Goal: Task Accomplishment & Management: Manage account settings

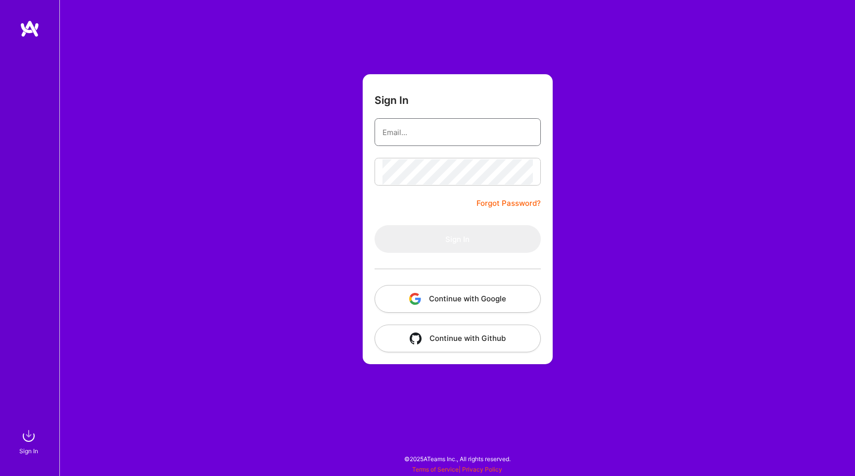
type input "[EMAIL_ADDRESS][PERSON_NAME][DOMAIN_NAME]"
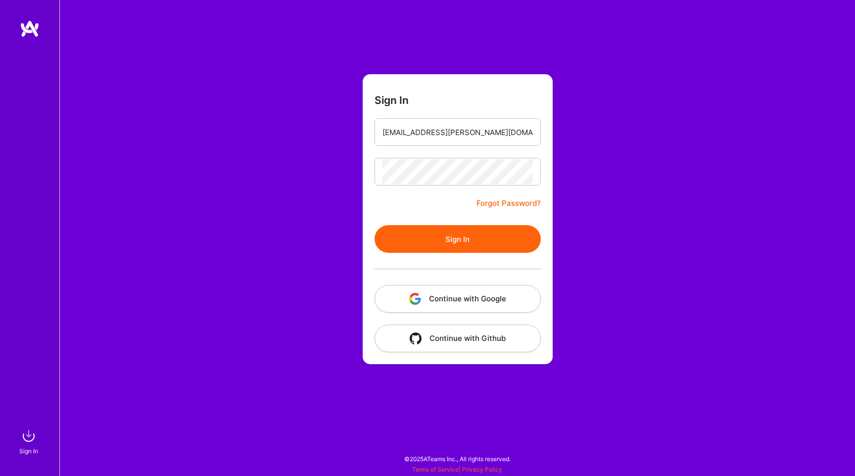
click at [445, 237] on button "Sign In" at bounding box center [457, 239] width 166 height 28
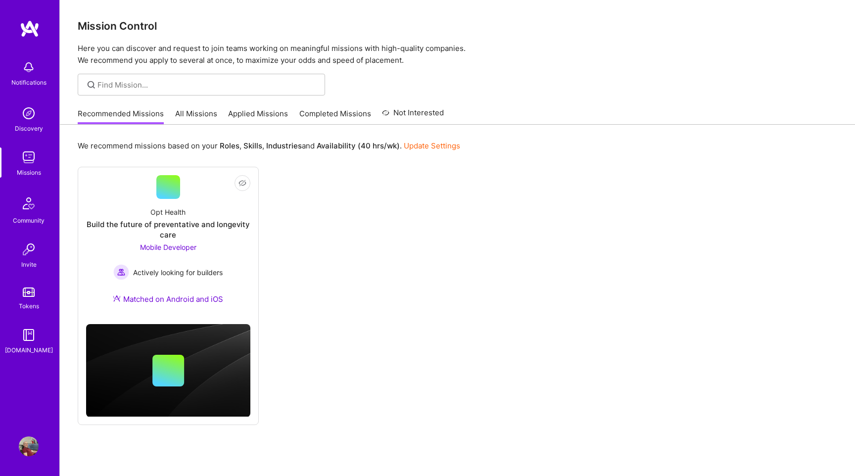
click at [192, 109] on link "All Missions" at bounding box center [196, 116] width 42 height 16
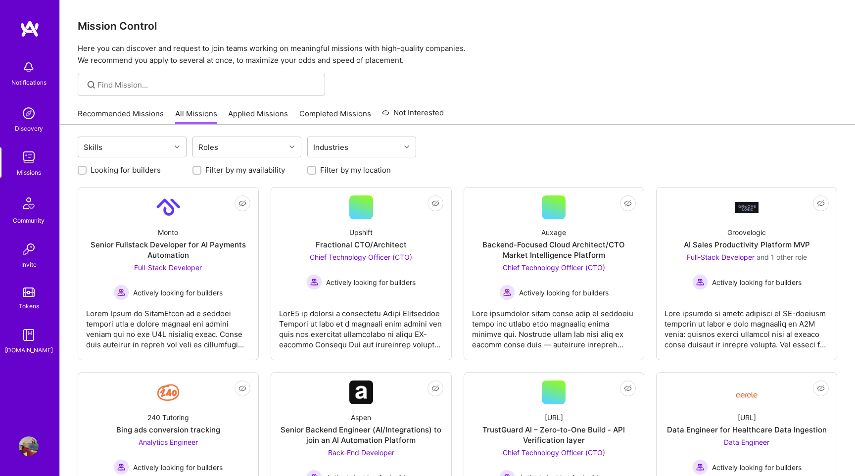
click at [258, 119] on link "Applied Missions" at bounding box center [258, 116] width 60 height 16
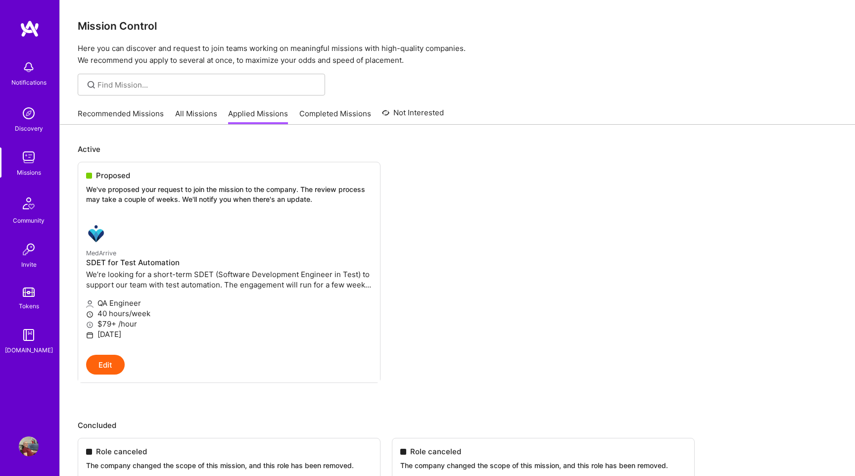
click at [205, 111] on link "All Missions" at bounding box center [196, 116] width 42 height 16
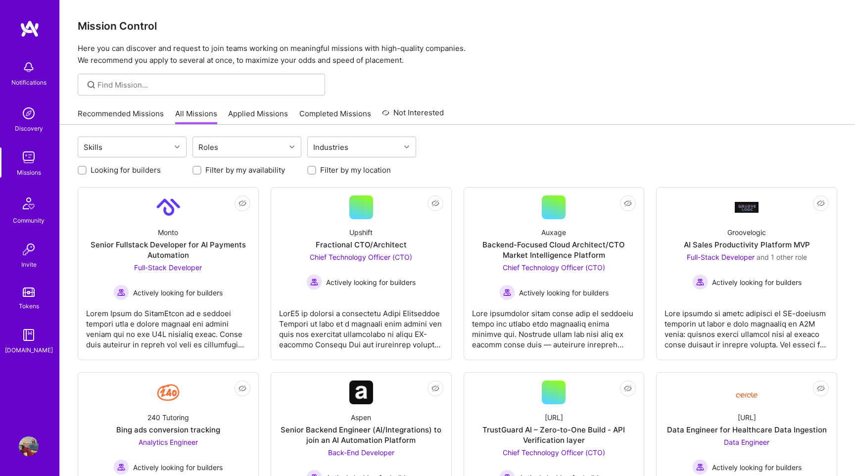
click at [320, 114] on link "Completed Missions" at bounding box center [335, 116] width 72 height 16
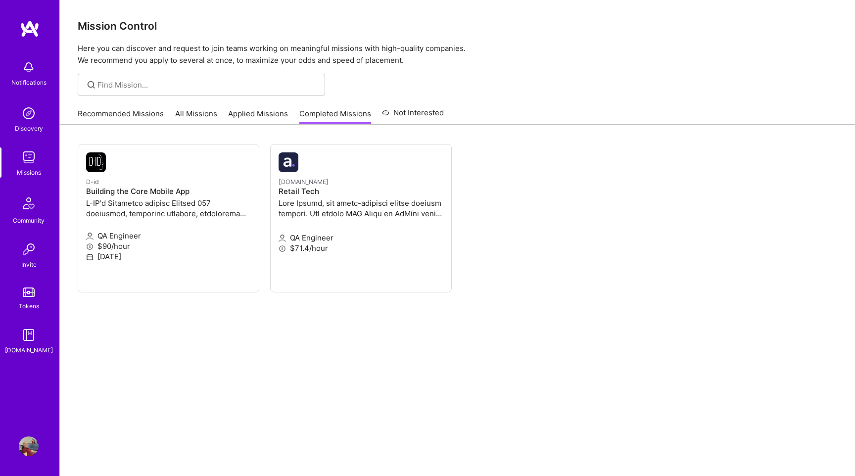
click at [397, 115] on link "Not Interested" at bounding box center [413, 116] width 62 height 18
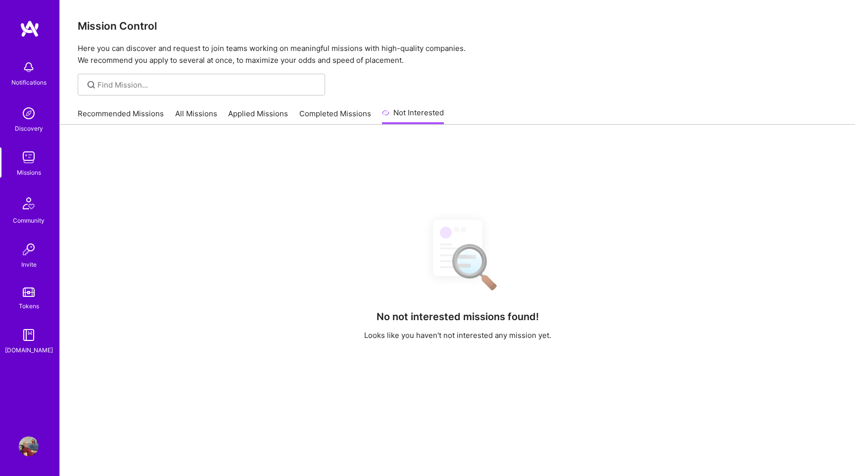
click at [336, 115] on link "Completed Missions" at bounding box center [335, 116] width 72 height 16
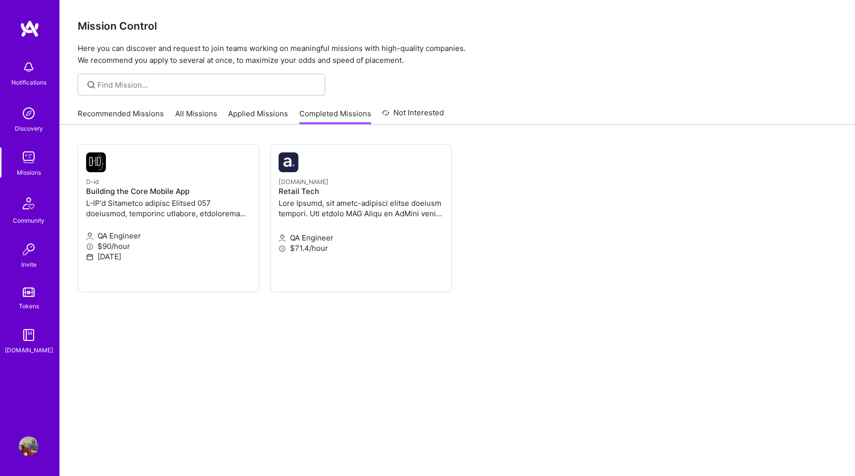
click at [257, 117] on link "Applied Missions" at bounding box center [258, 116] width 60 height 16
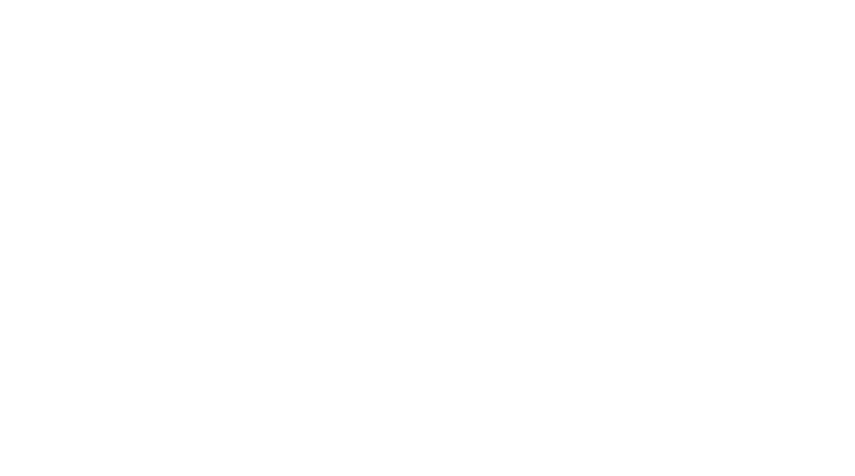
click at [0, 0] on link "Completed Missions" at bounding box center [0, 0] width 0 height 0
click at [0, 0] on link "Recommended Missions" at bounding box center [0, 0] width 0 height 0
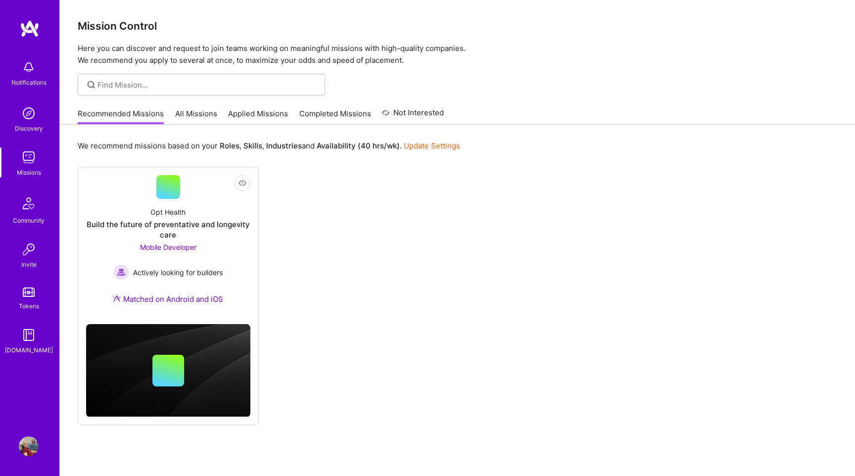
click at [29, 70] on img at bounding box center [29, 67] width 20 height 20
click at [31, 121] on img at bounding box center [29, 113] width 20 height 20
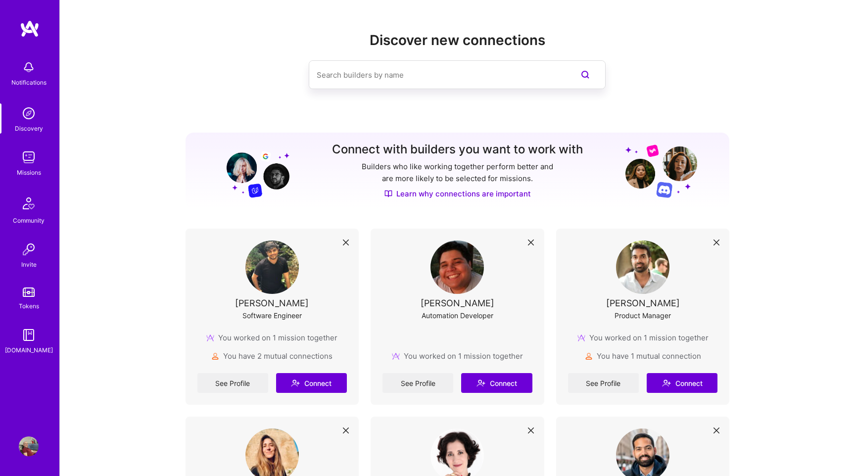
click at [31, 166] on img at bounding box center [29, 157] width 20 height 20
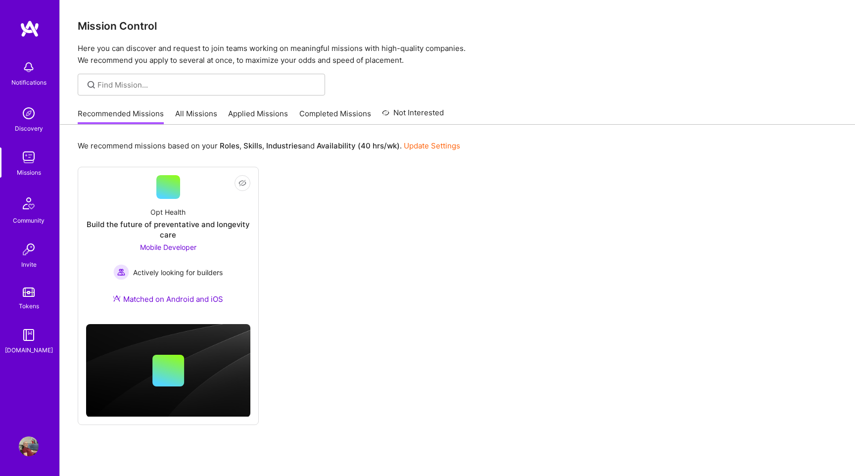
click at [274, 115] on link "Applied Missions" at bounding box center [258, 116] width 60 height 16
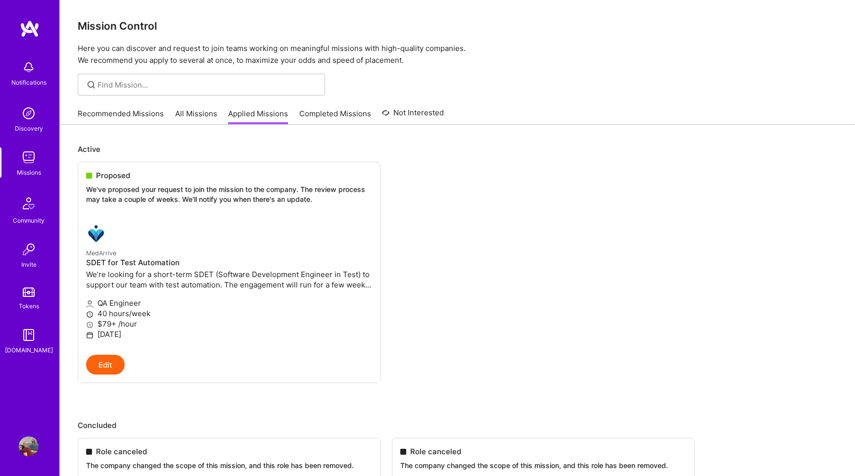
click at [200, 117] on link "All Missions" at bounding box center [196, 116] width 42 height 16
